Goal: Task Accomplishment & Management: Manage account settings

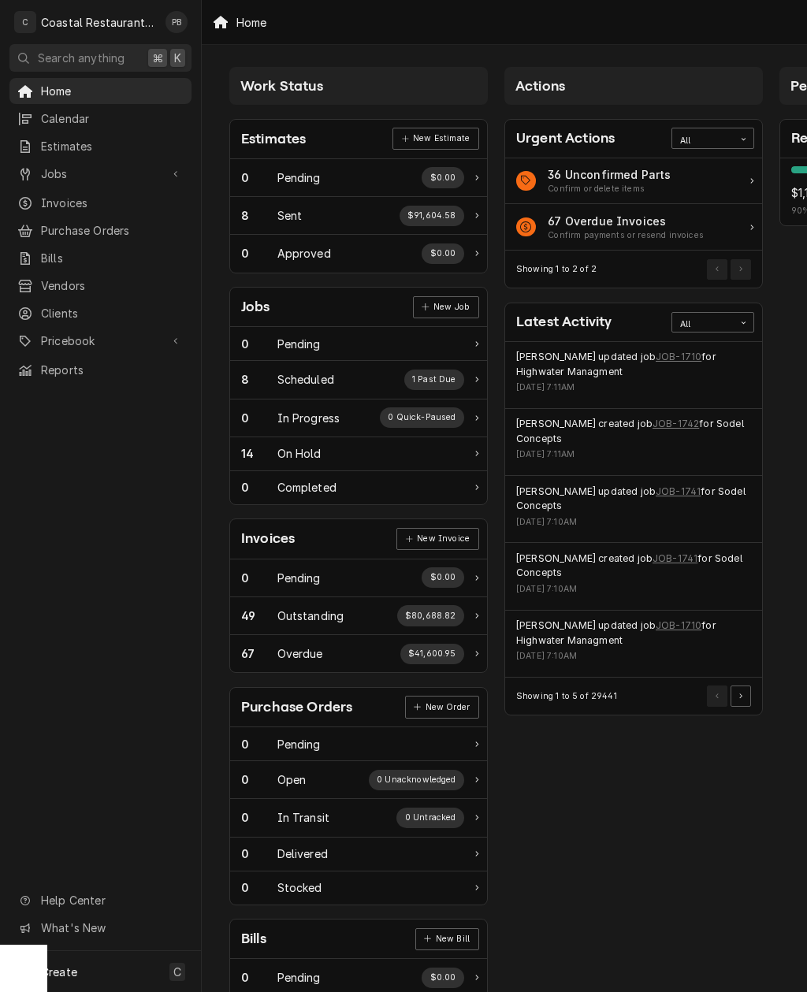
click at [95, 170] on span "Jobs" at bounding box center [100, 173] width 119 height 17
click at [113, 193] on span "Jobs" at bounding box center [112, 201] width 143 height 17
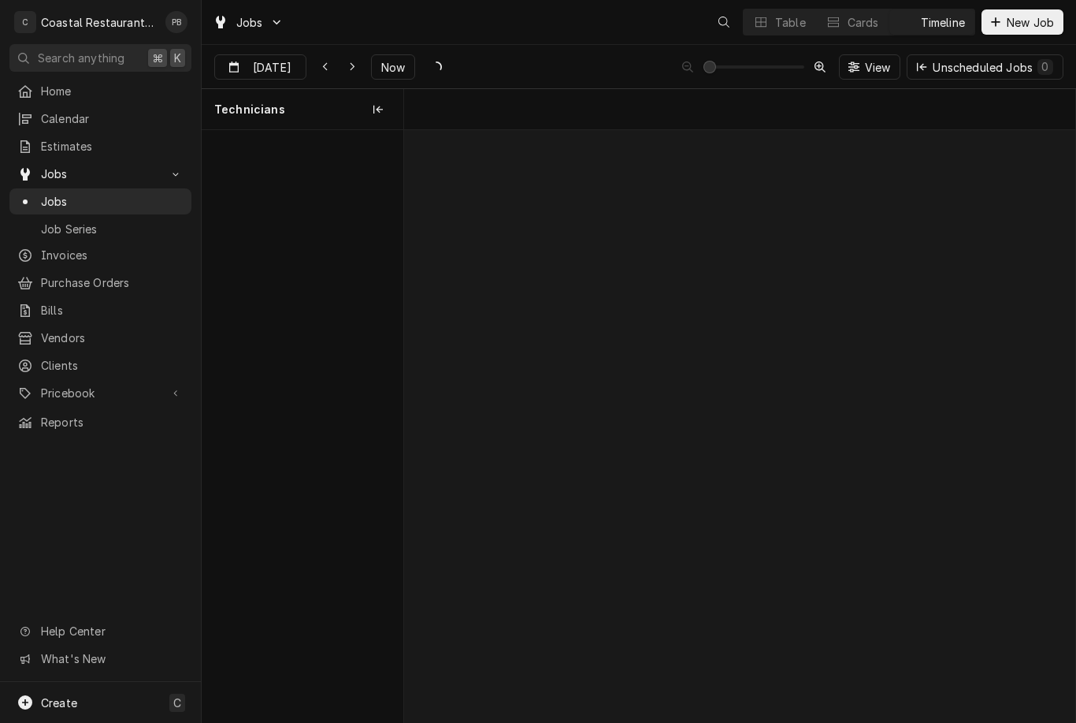
scroll to position [0, 13305]
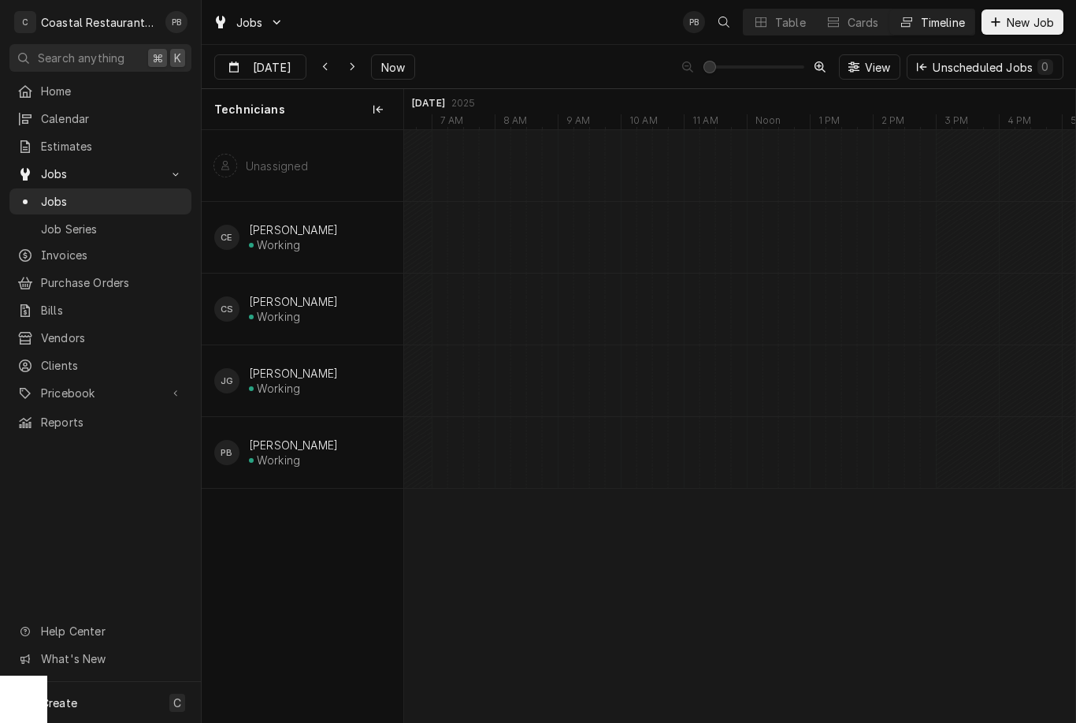
click at [392, 69] on span "Now" at bounding box center [393, 67] width 30 height 17
type input "Oct 10"
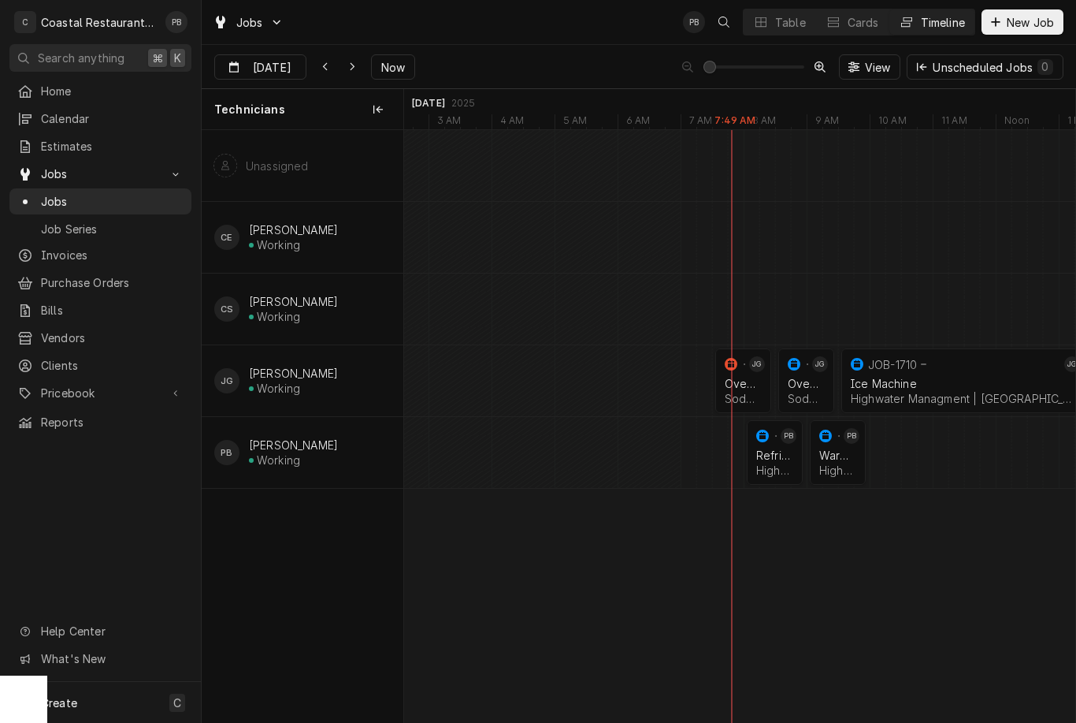
click at [775, 462] on div "Refrigeration Highwater Managment | Millsboro, 19966" at bounding box center [774, 462] width 43 height 35
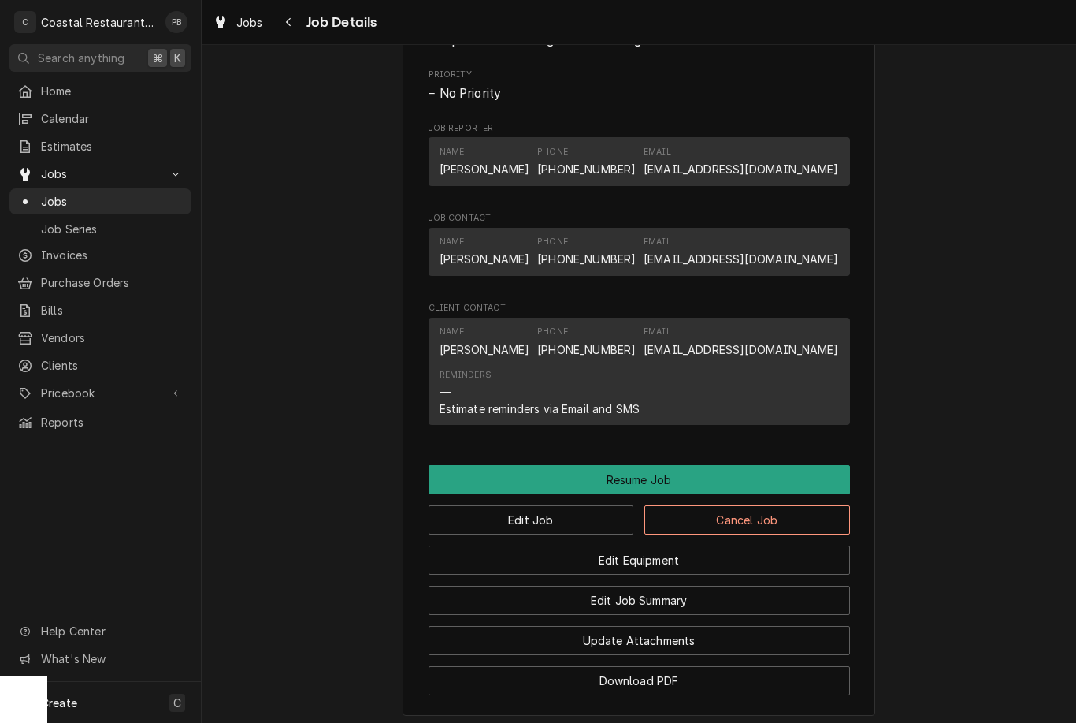
scroll to position [1180, 0]
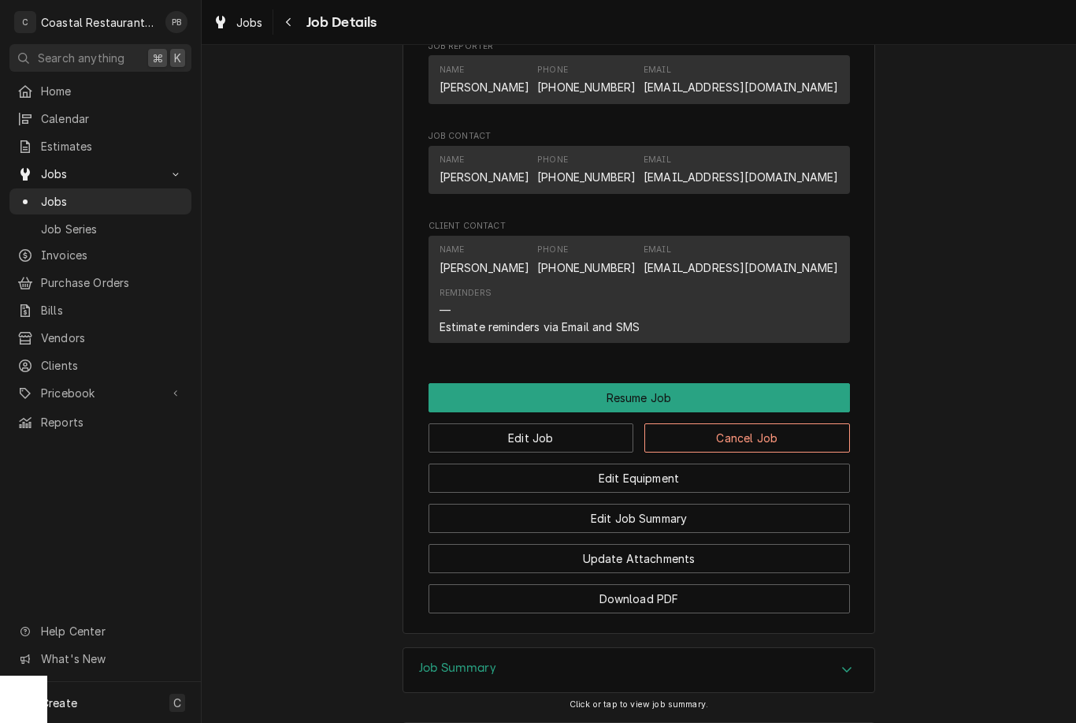
click at [778, 412] on button "Resume Job" at bounding box center [640, 397] width 422 height 29
